Goal: Task Accomplishment & Management: Use online tool/utility

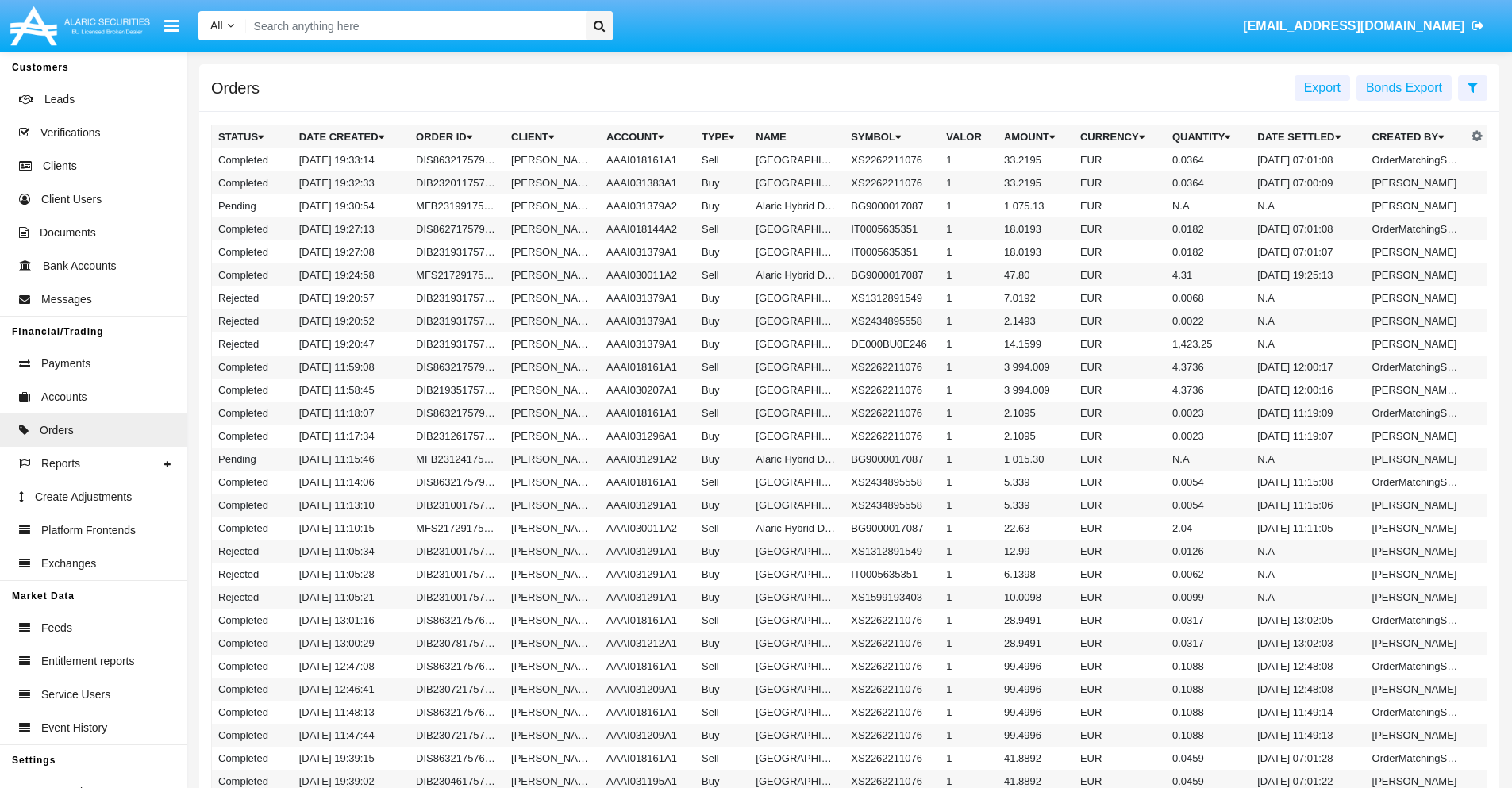
click at [1322, 87] on span "Export" at bounding box center [1322, 88] width 36 height 13
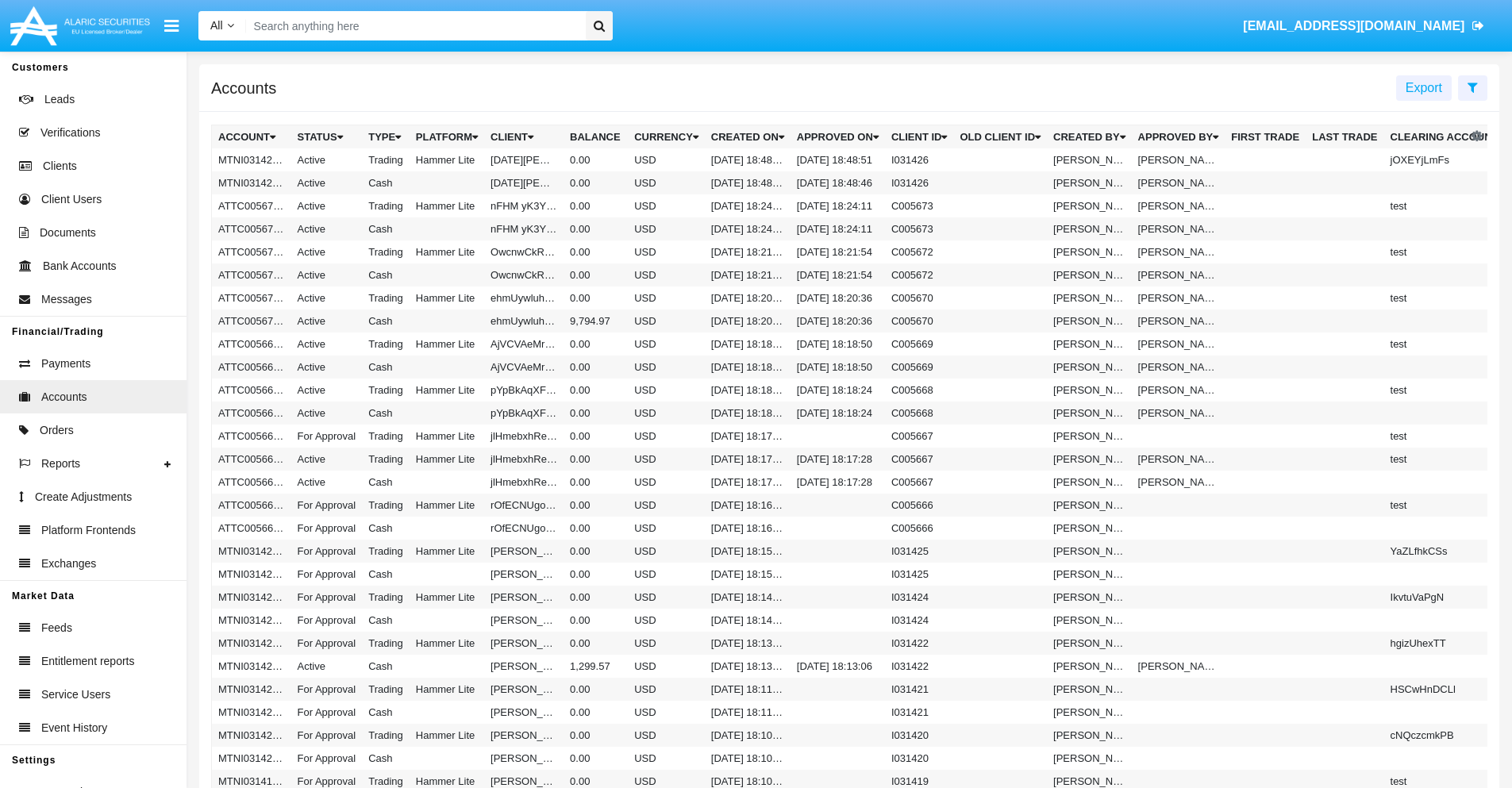
click at [1424, 87] on span "Export" at bounding box center [1424, 88] width 36 height 13
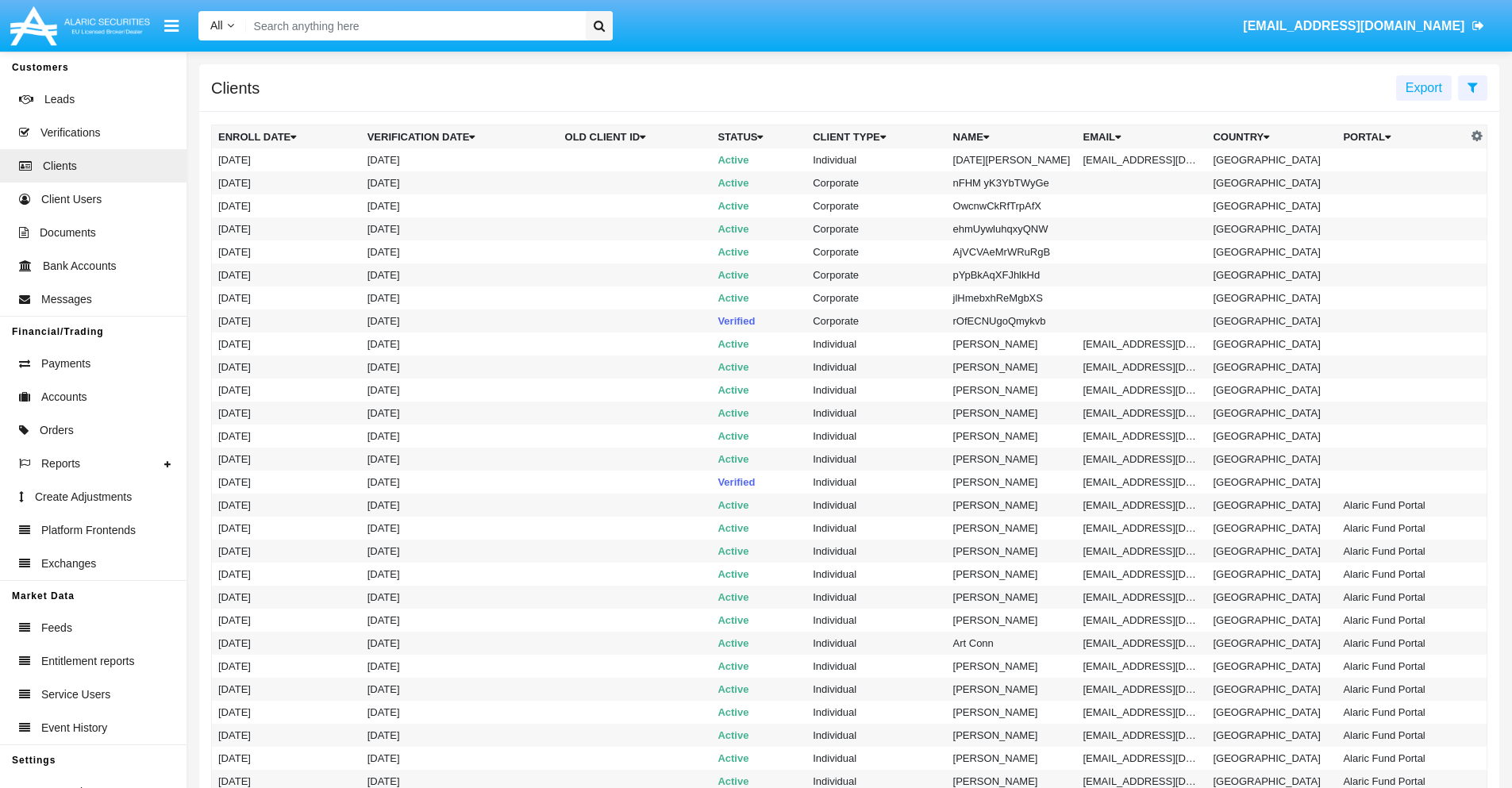
click at [1424, 87] on span "Export" at bounding box center [1424, 88] width 36 height 13
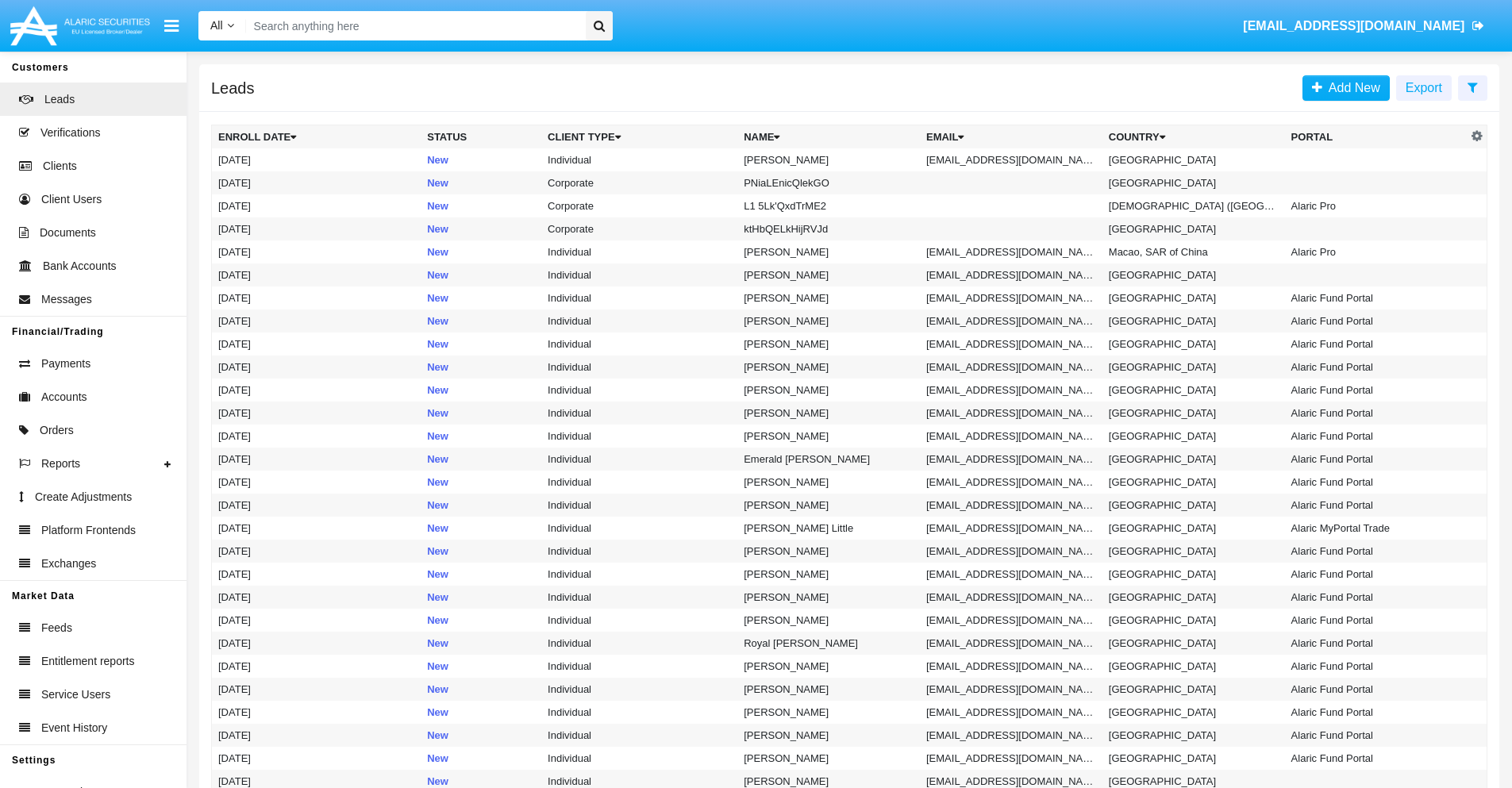
click at [1424, 87] on span "Export" at bounding box center [1424, 88] width 36 height 13
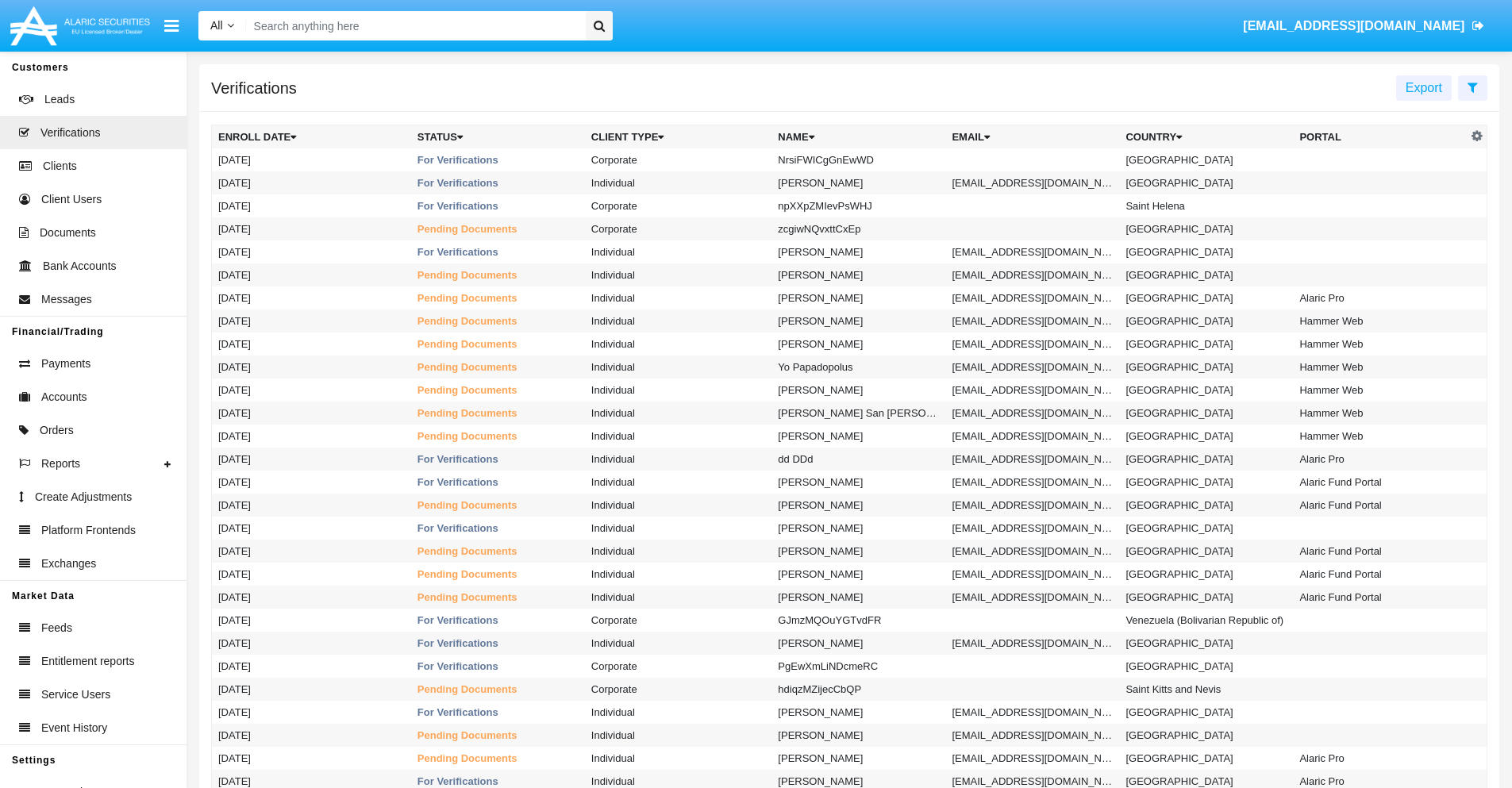
click at [1424, 87] on span "Export" at bounding box center [1424, 88] width 36 height 13
